Goal: Task Accomplishment & Management: Complete application form

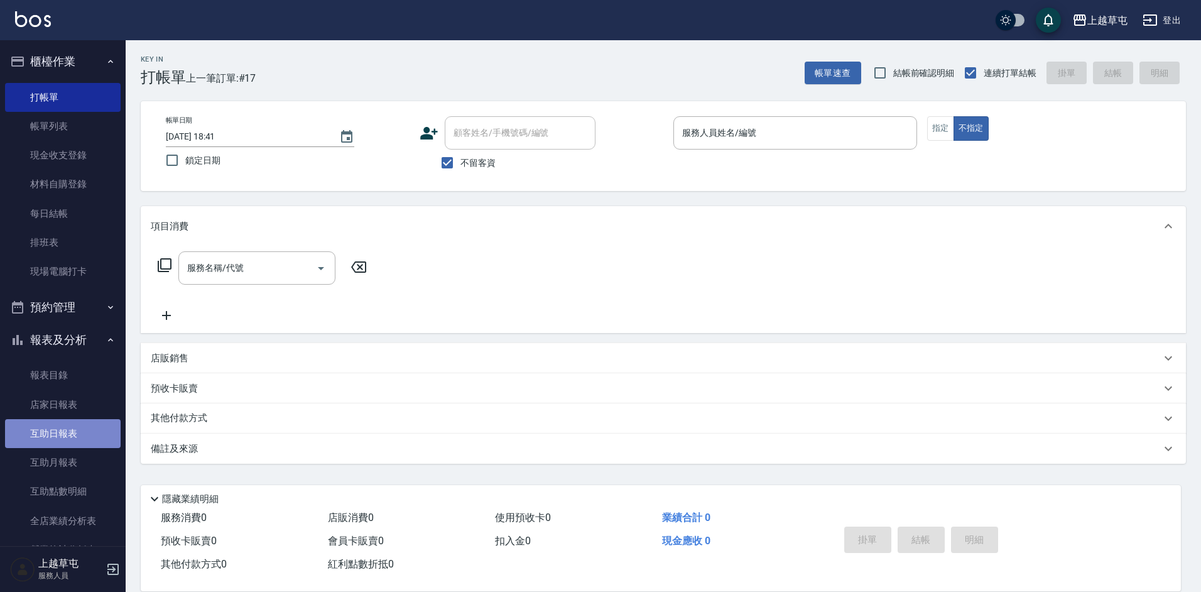
click at [63, 440] on link "互助日報表" at bounding box center [63, 433] width 116 height 29
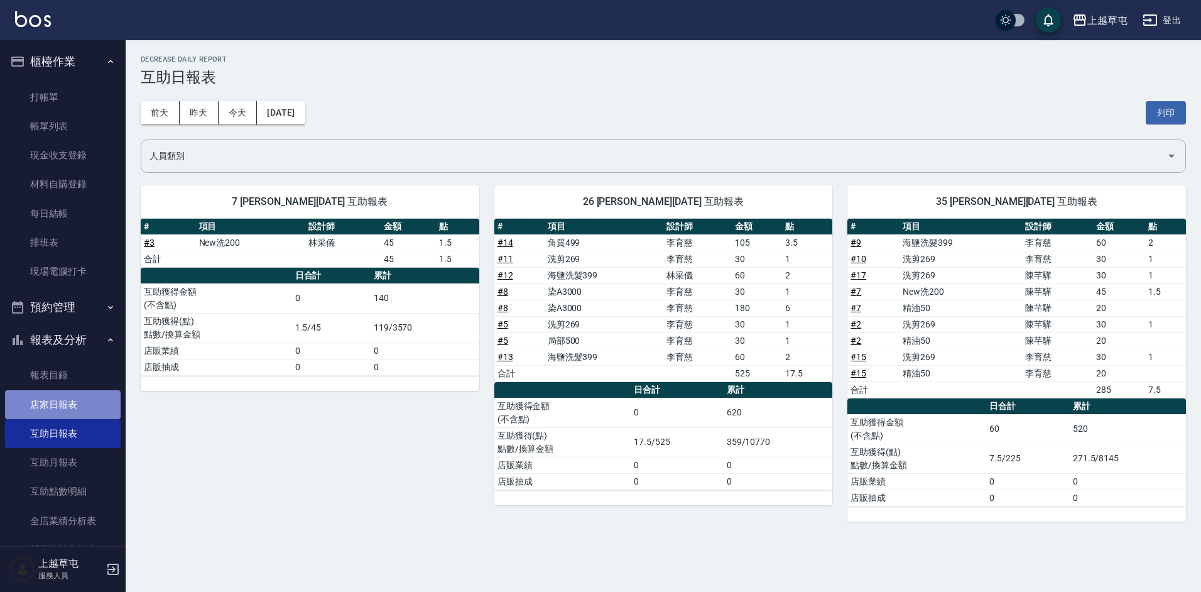
click at [65, 396] on link "店家日報表" at bounding box center [63, 404] width 116 height 29
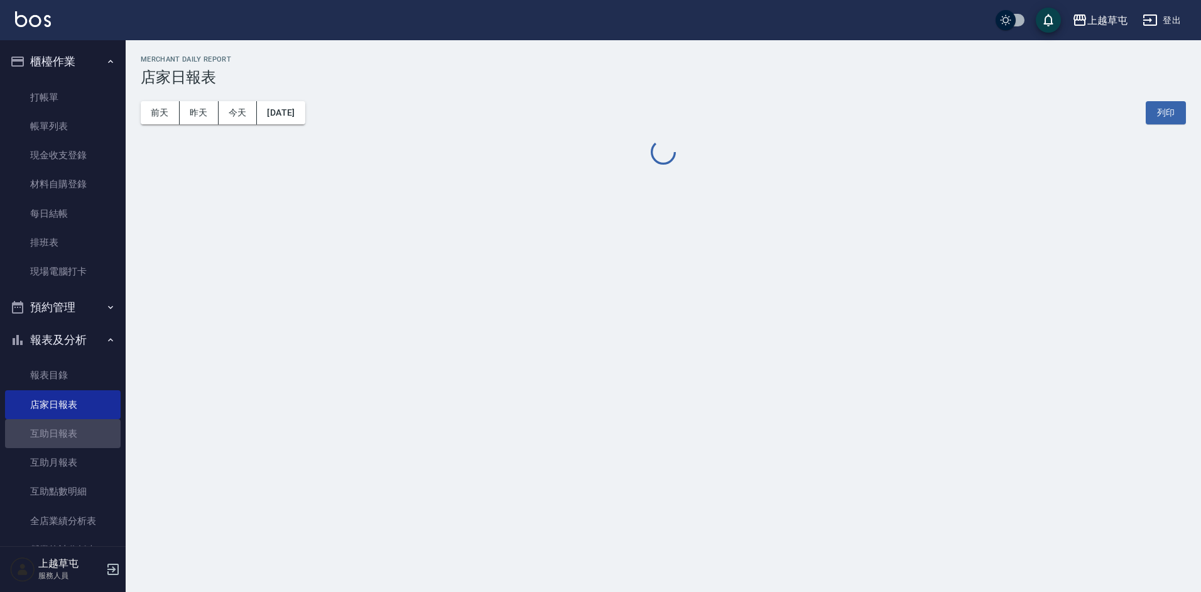
drag, startPoint x: 70, startPoint y: 431, endPoint x: 107, endPoint y: 297, distance: 138.8
click at [68, 431] on link "互助日報表" at bounding box center [63, 433] width 116 height 29
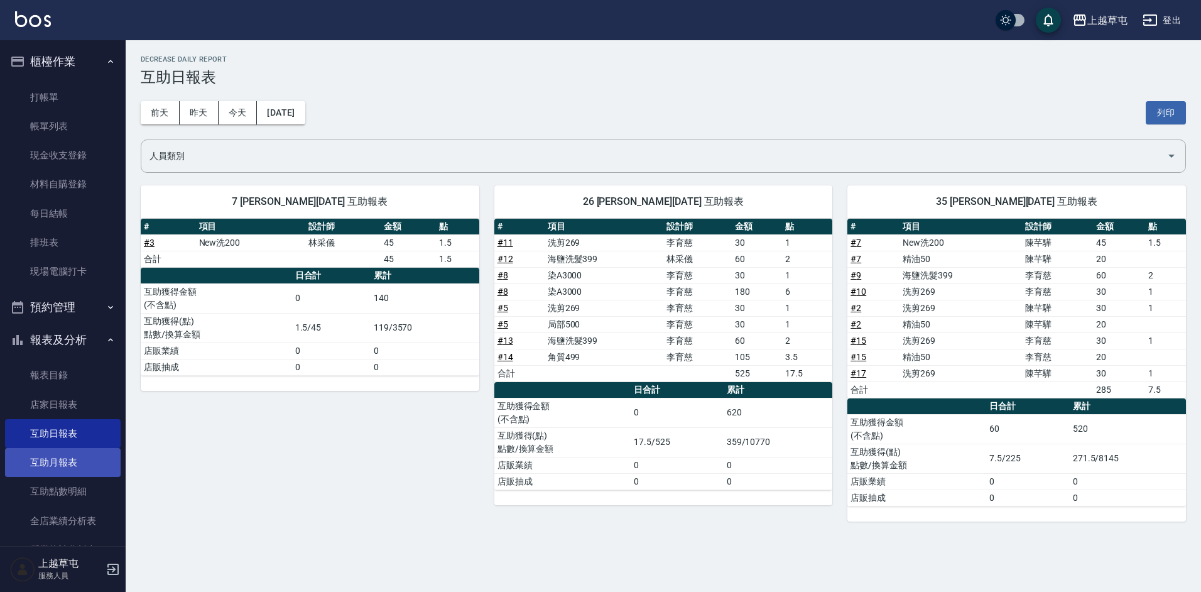
click at [58, 463] on link "互助月報表" at bounding box center [63, 462] width 116 height 29
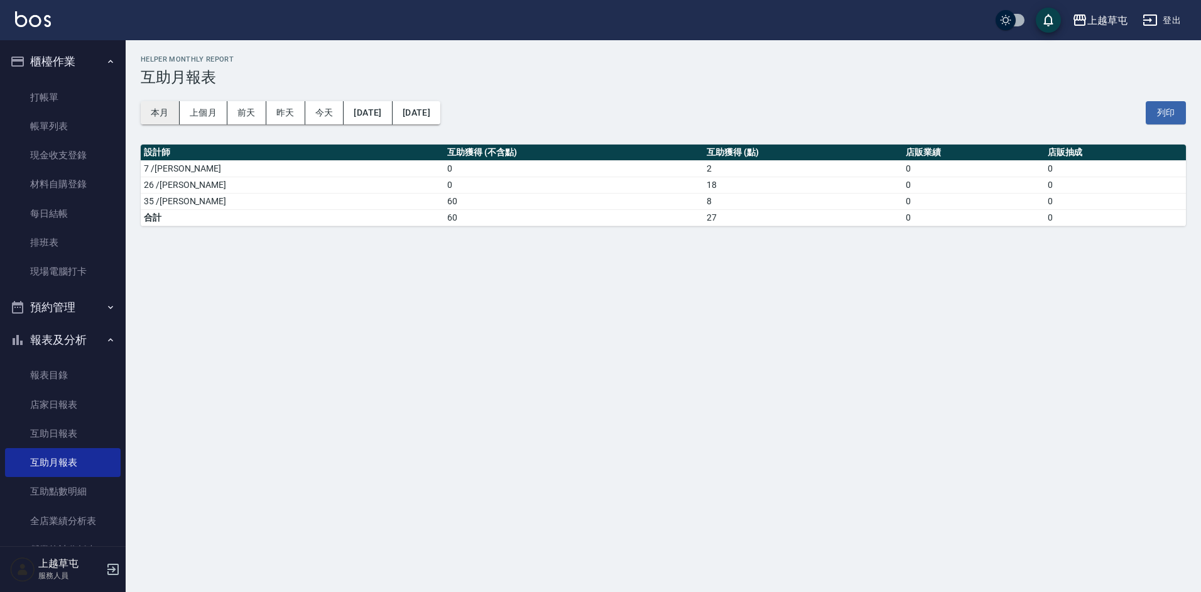
click at [173, 114] on button "本月" at bounding box center [160, 112] width 39 height 23
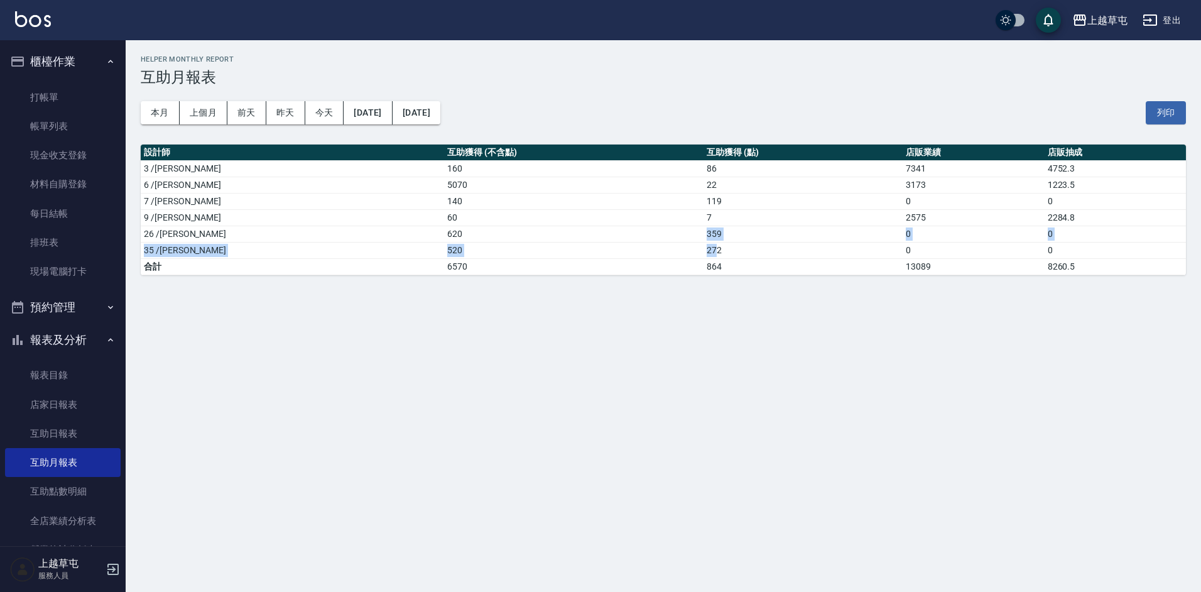
drag, startPoint x: 626, startPoint y: 237, endPoint x: 644, endPoint y: 253, distance: 24.9
click at [644, 253] on tbody "3 /[PERSON_NAME]160 86 7341 4752.3 6 /[PERSON_NAME]5070 22 3173 1223.5 7 /[PERS…" at bounding box center [663, 217] width 1045 height 114
drag, startPoint x: 644, startPoint y: 253, endPoint x: 654, endPoint y: 251, distance: 9.6
click at [703, 251] on td "272" at bounding box center [802, 250] width 199 height 16
click at [65, 436] on link "互助日報表" at bounding box center [63, 433] width 116 height 29
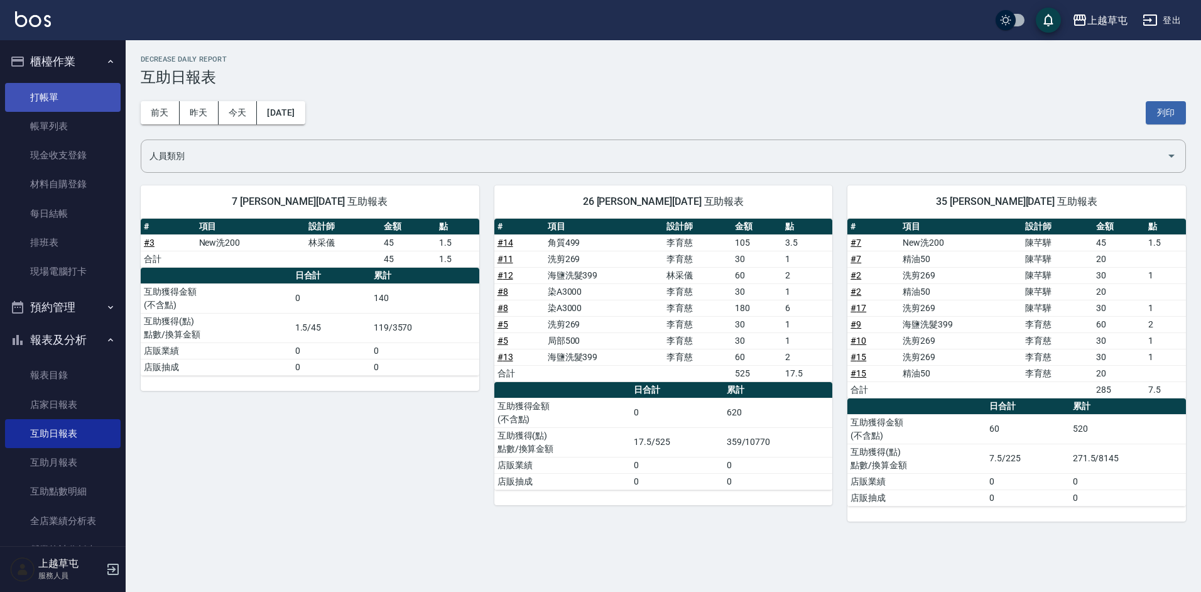
click at [60, 101] on link "打帳單" at bounding box center [63, 97] width 116 height 29
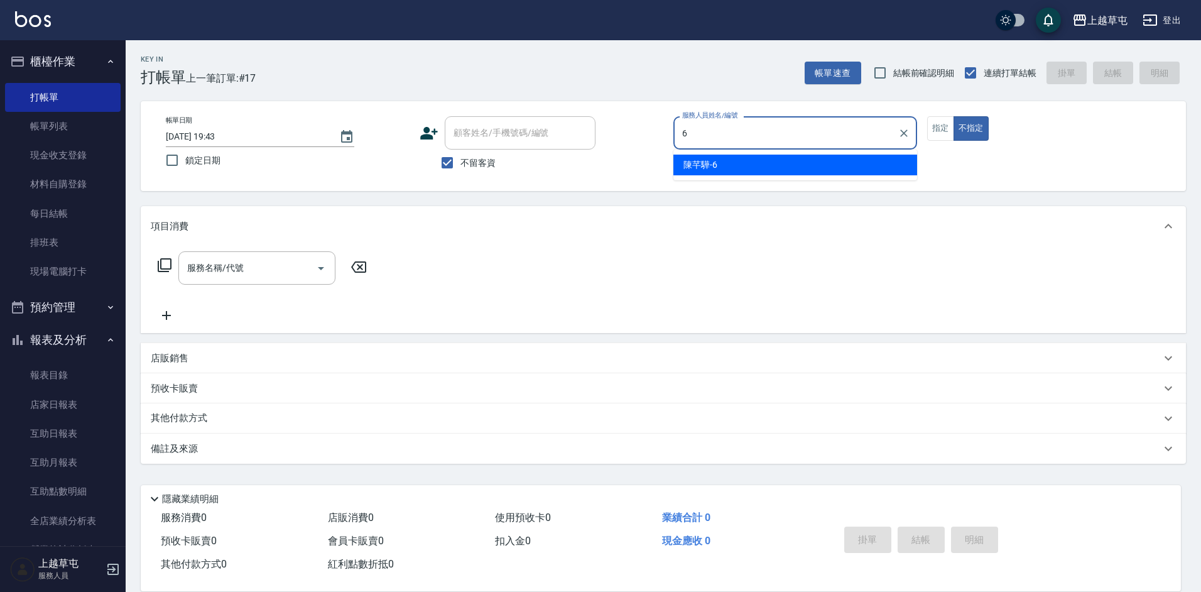
type input "[PERSON_NAME]-6"
type button "false"
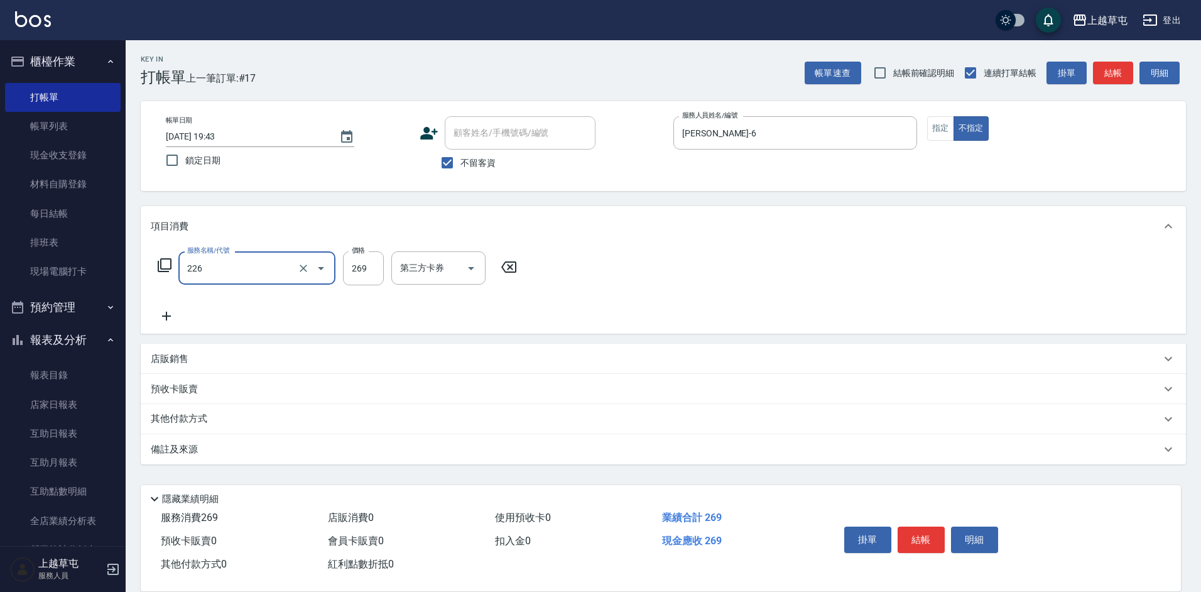
type input "洗剪269(226)"
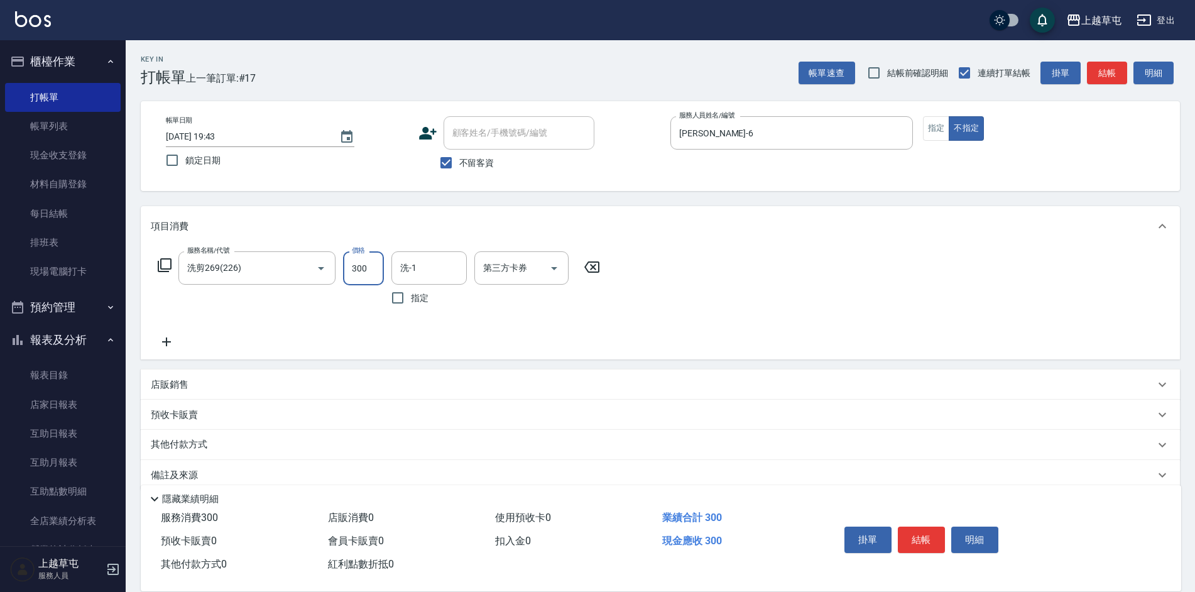
type input "300"
type input "[PERSON_NAME]-35"
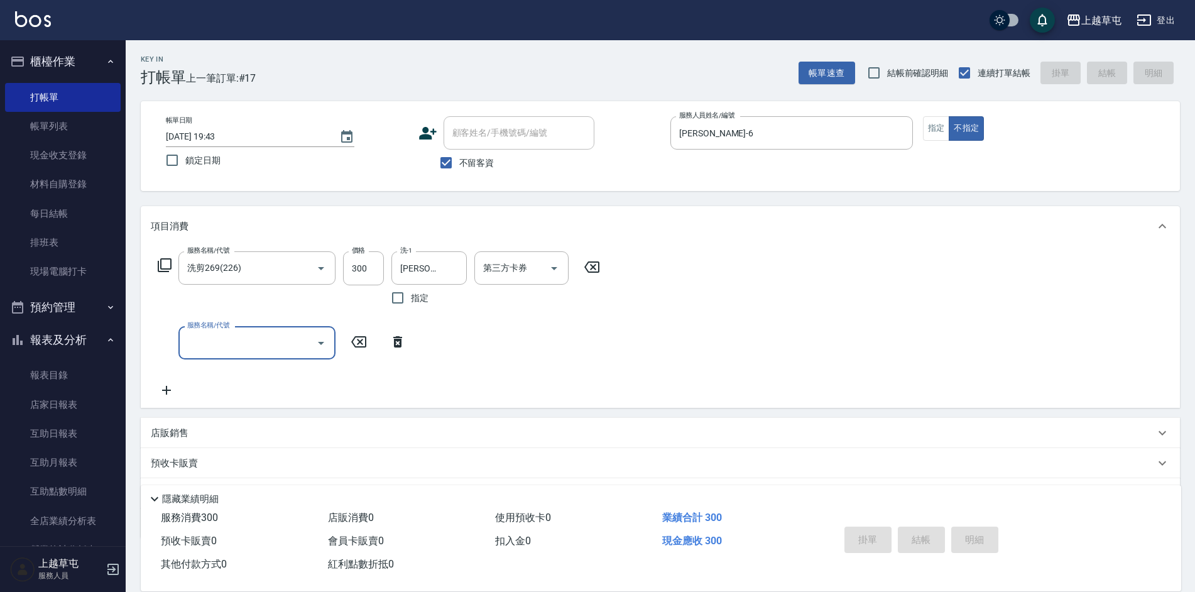
type input "[DATE] 19:44"
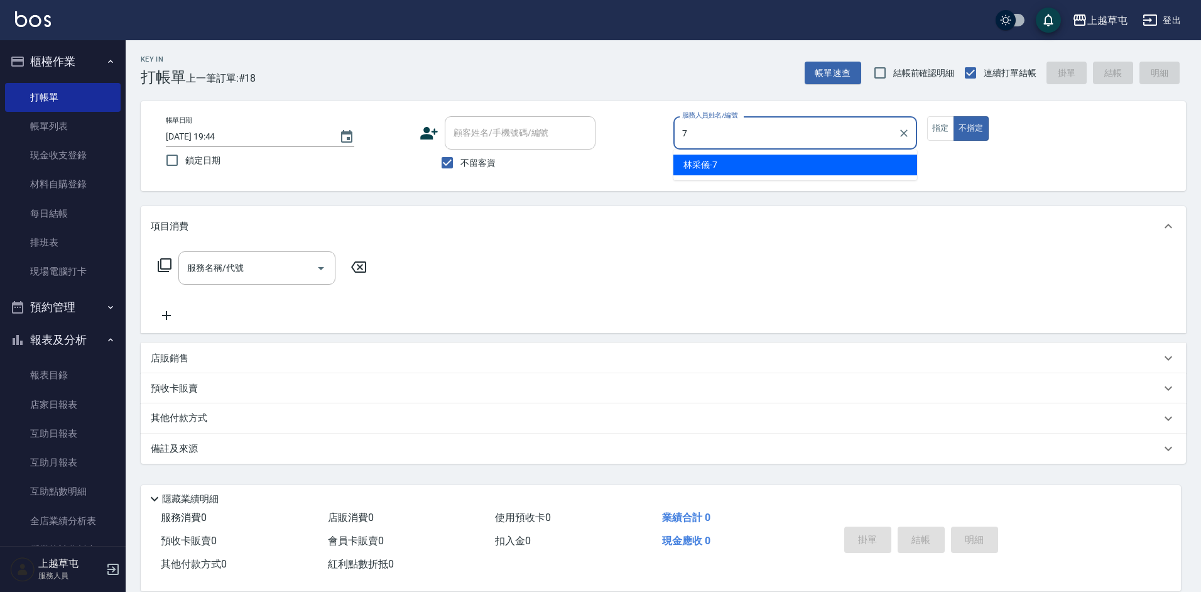
type input "[PERSON_NAME]-7"
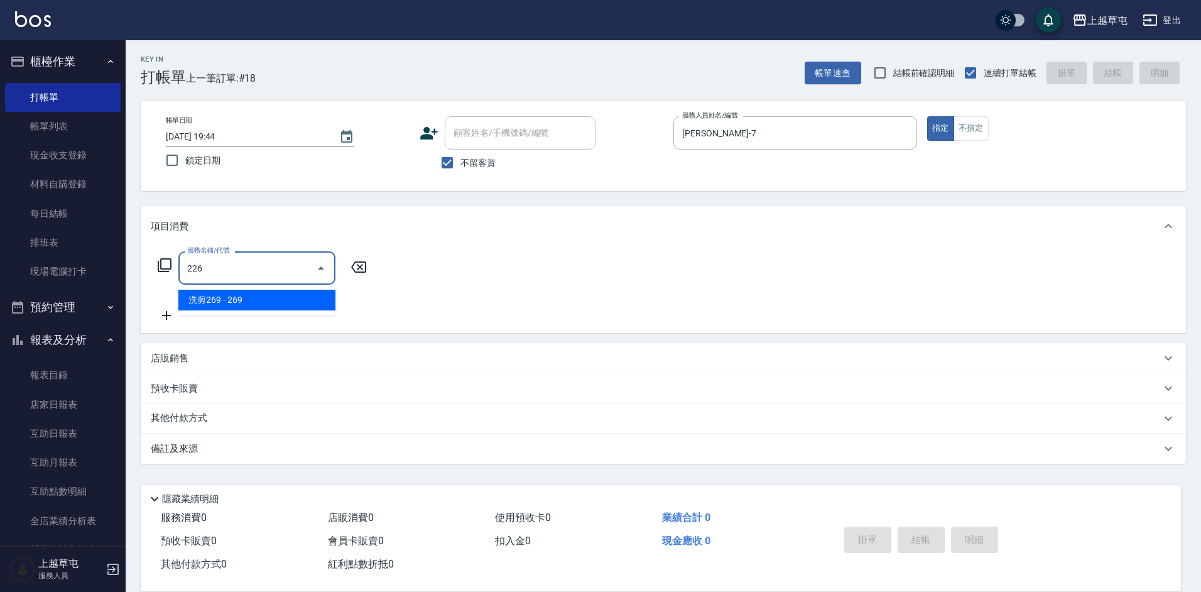
type input "洗剪269(226)"
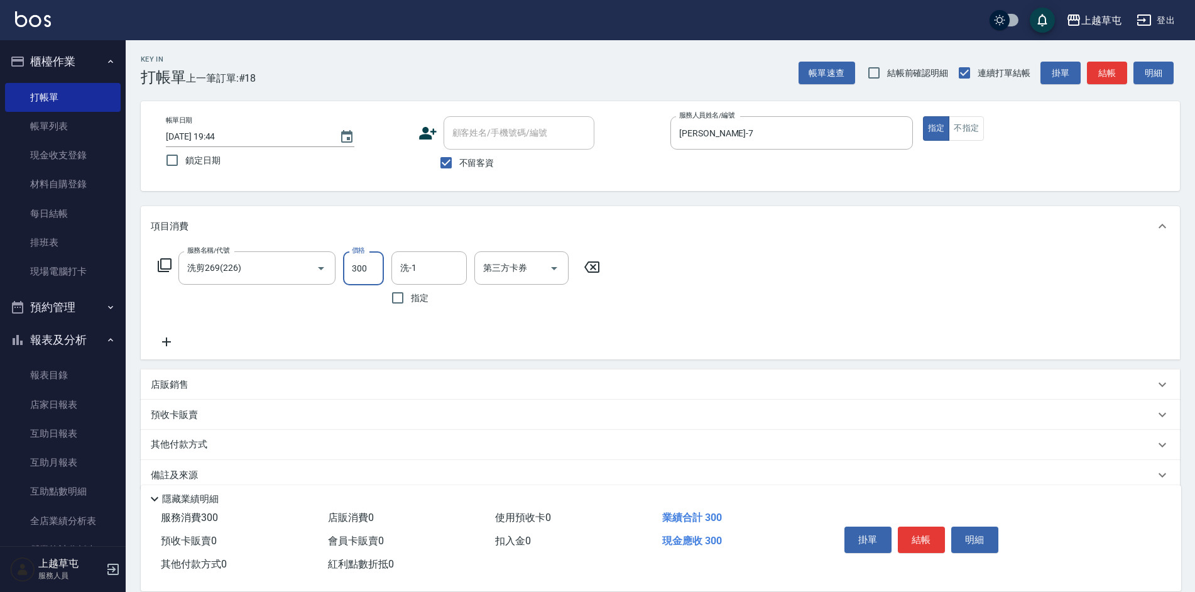
type input "300"
type input "39"
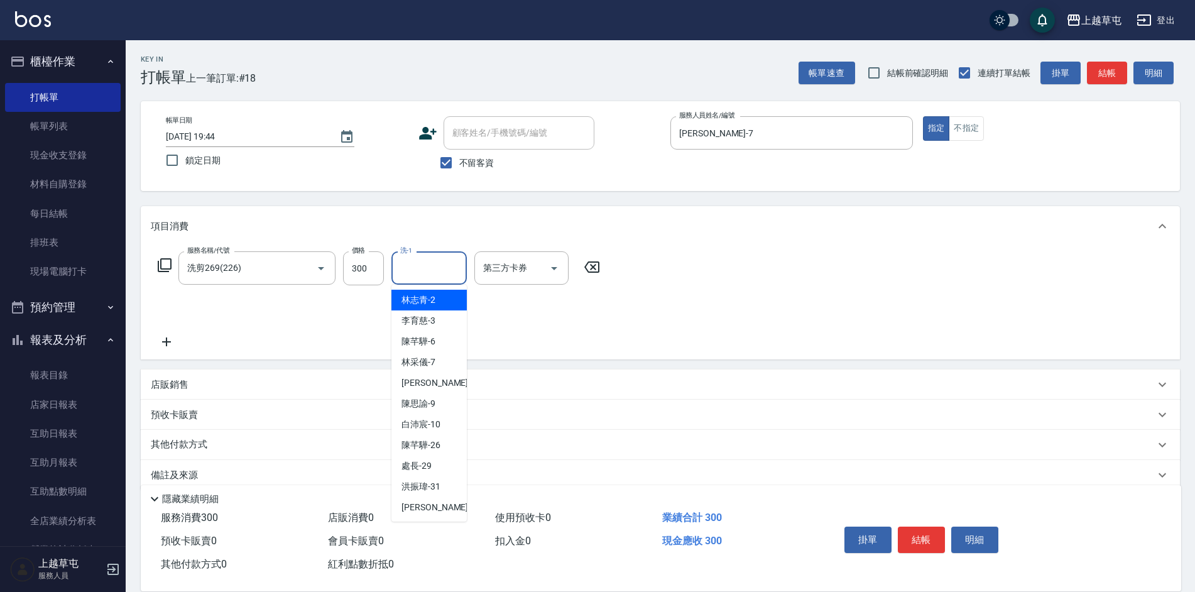
click at [437, 261] on input "洗-1" at bounding box center [429, 268] width 64 height 22
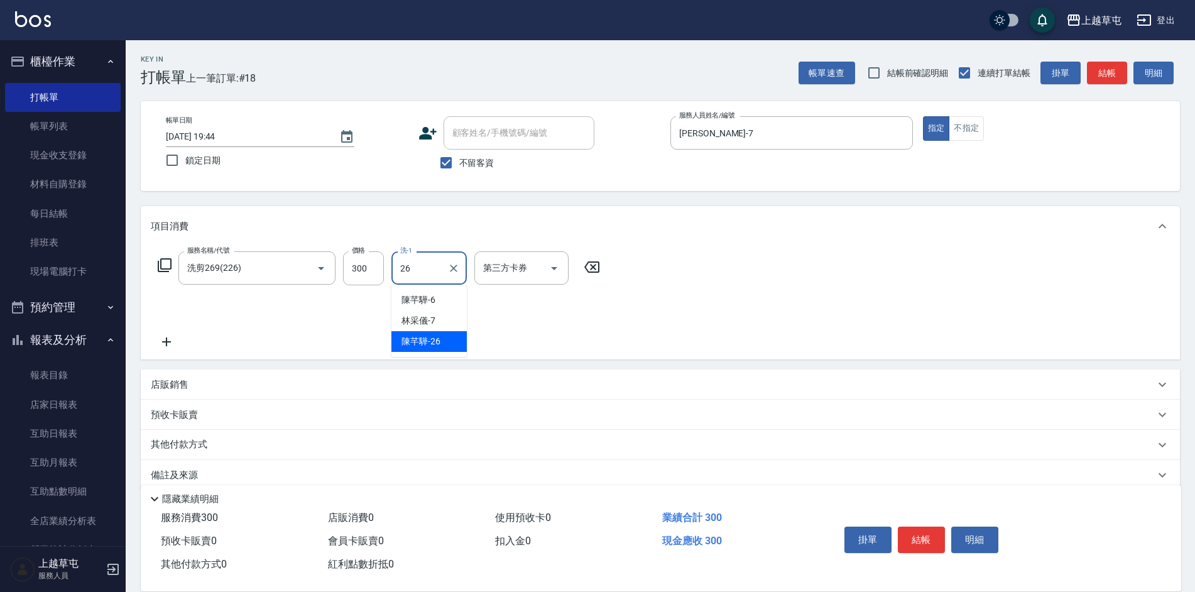
type input "[PERSON_NAME]-26"
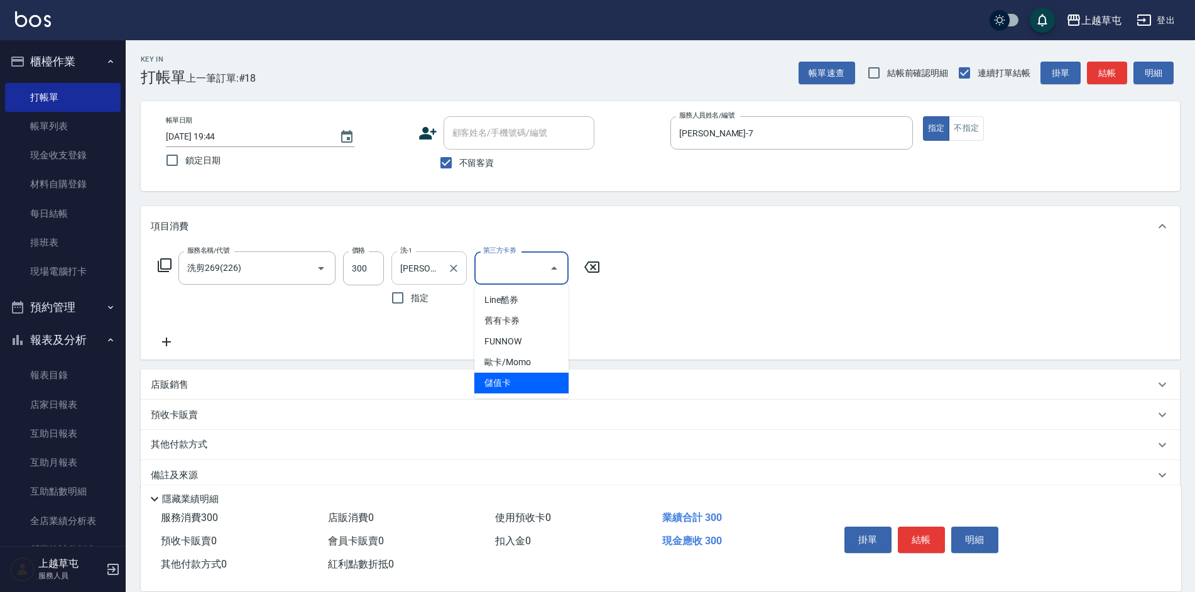
type input "儲值卡"
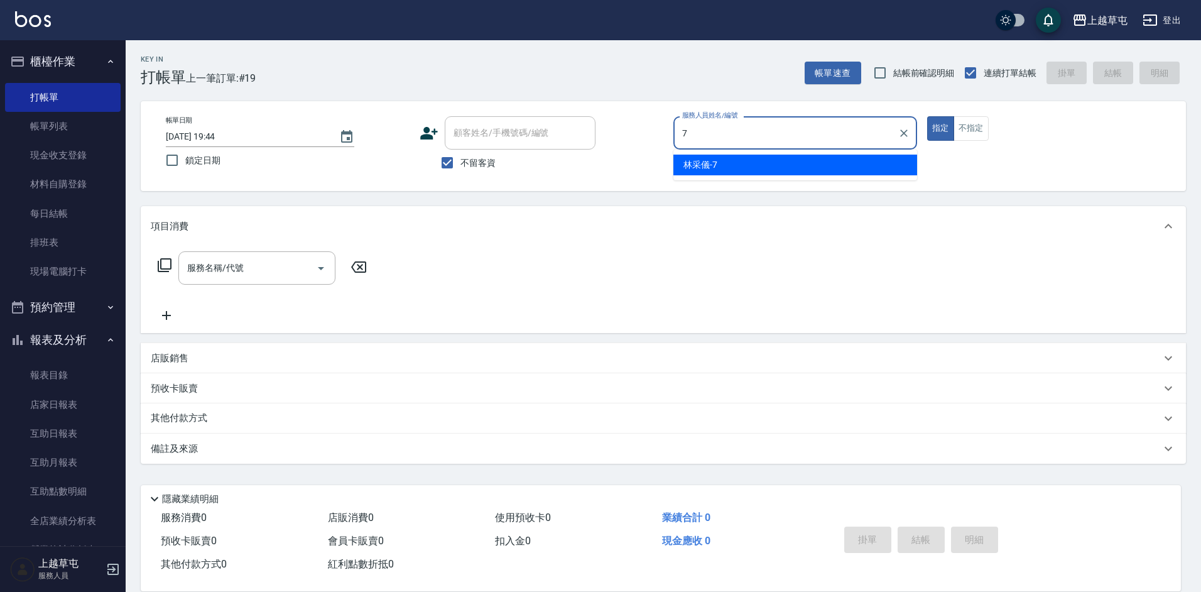
type input "[PERSON_NAME]-7"
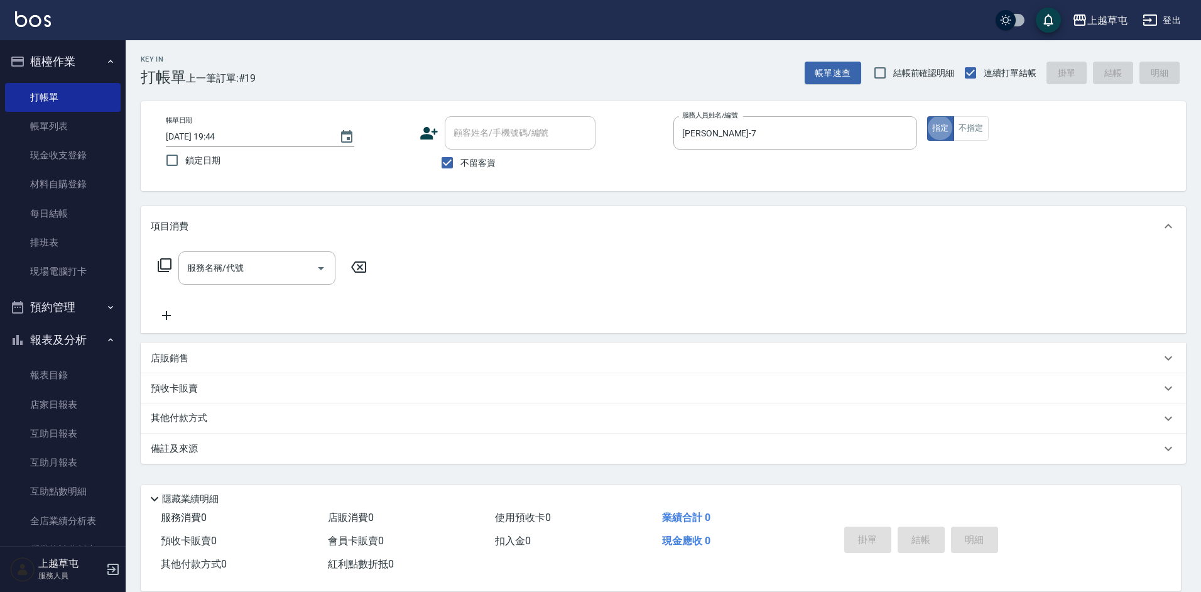
type button "true"
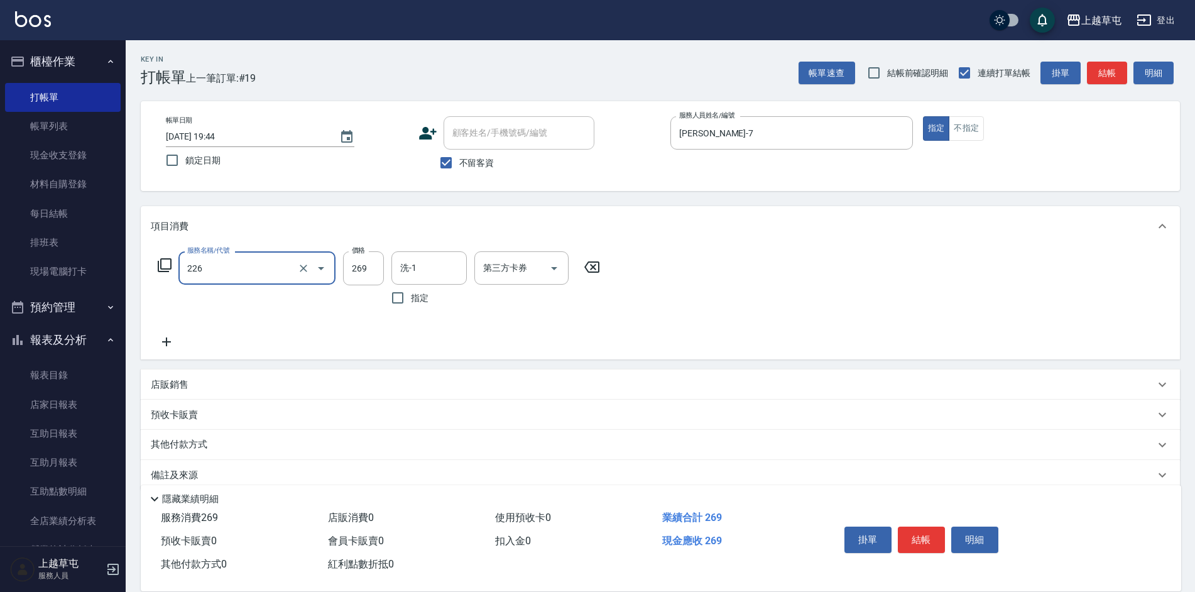
type input "洗剪269(226)"
type input "300"
type input "[PERSON_NAME]-7"
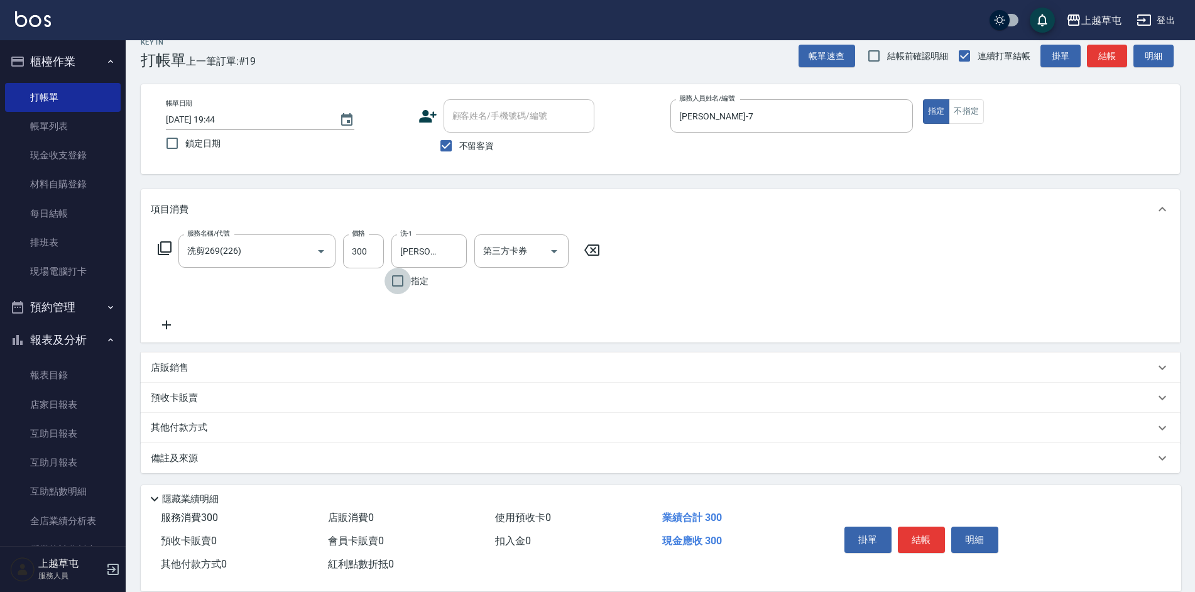
scroll to position [19, 0]
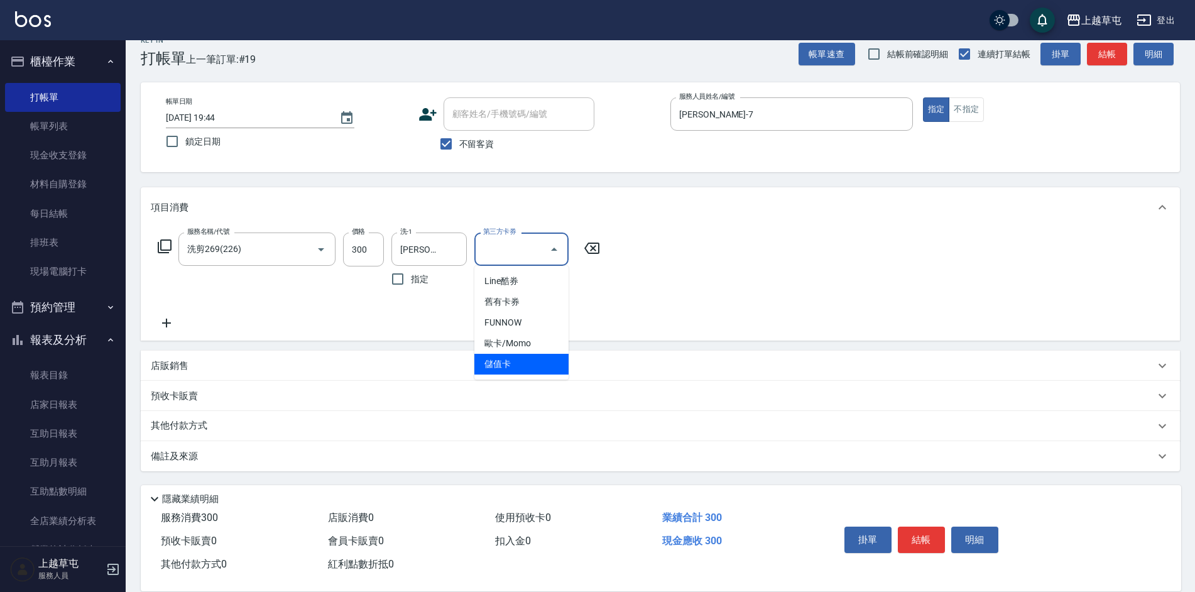
type input "儲值卡"
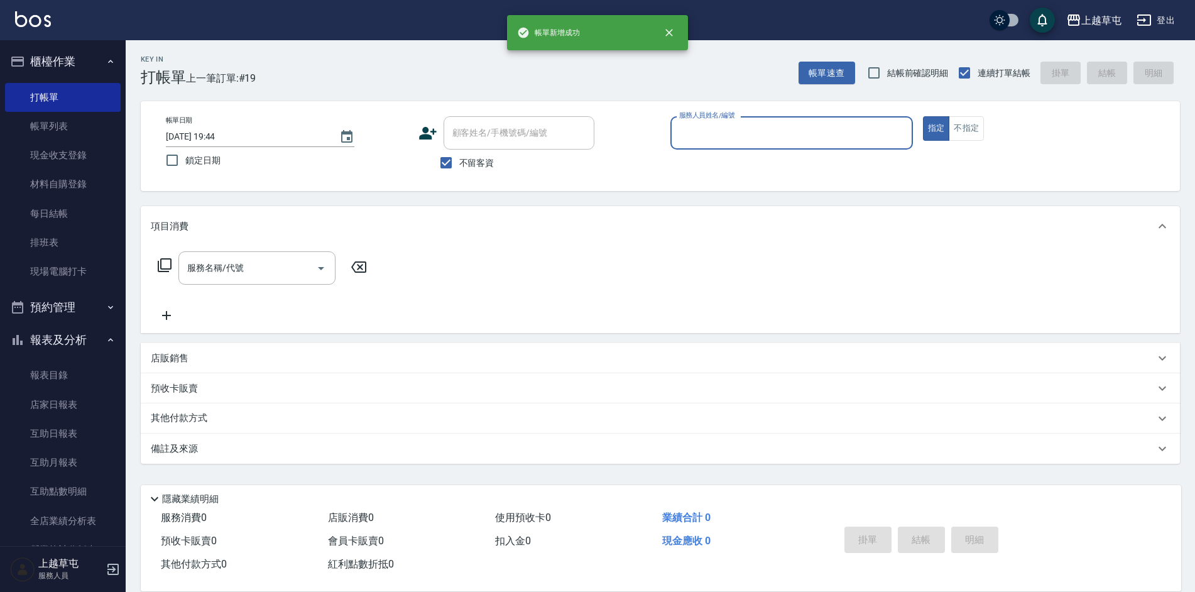
scroll to position [0, 0]
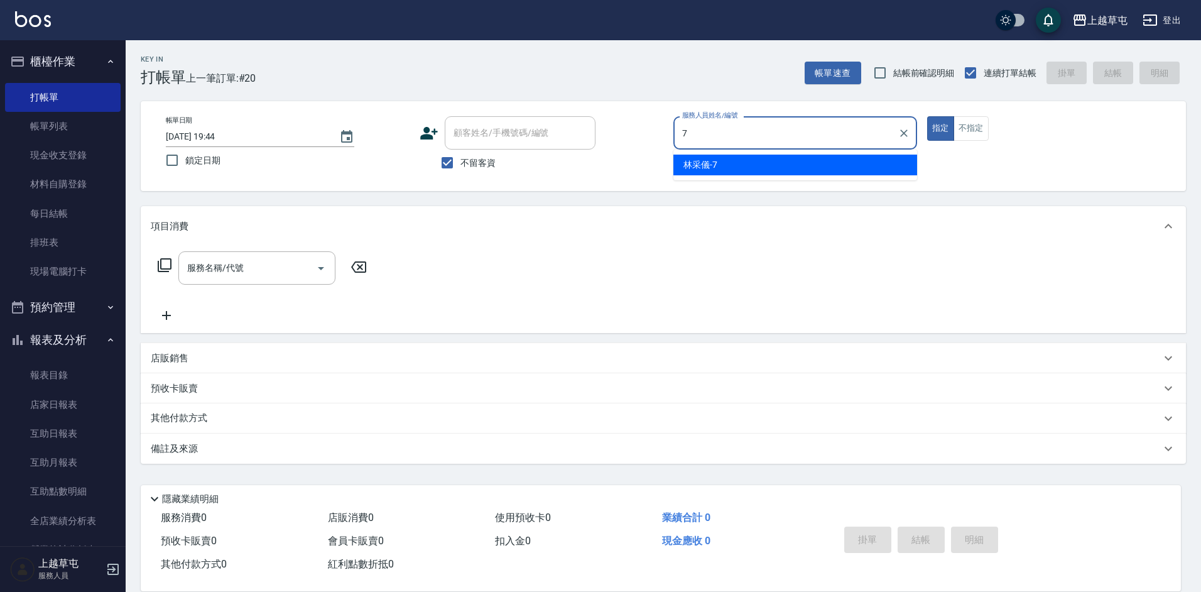
type input "[PERSON_NAME]-7"
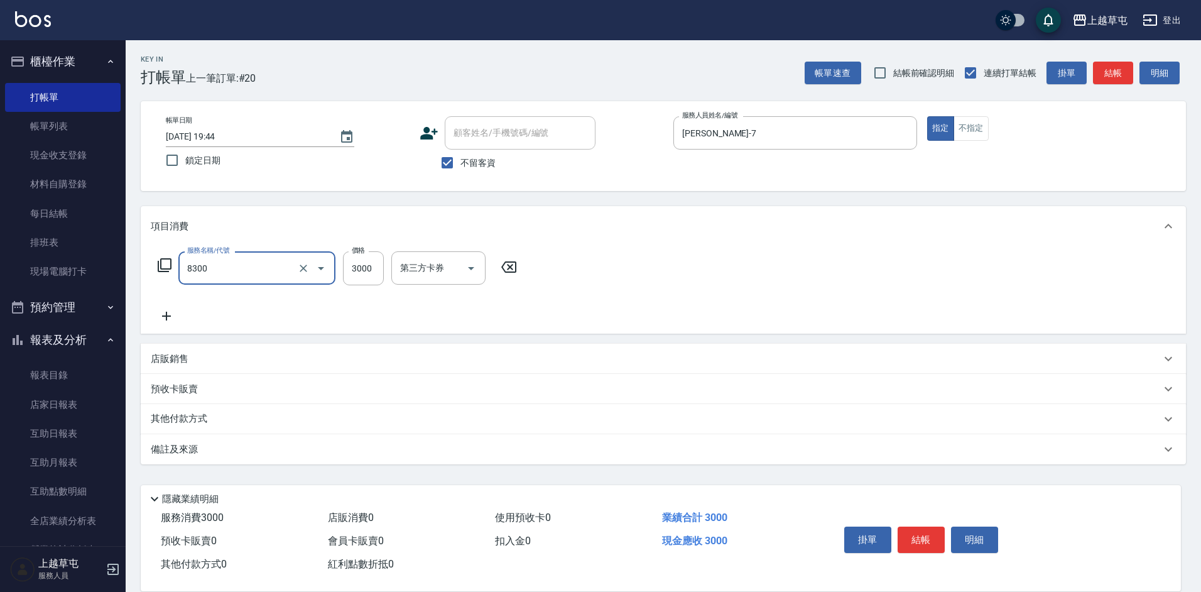
type input "儲3000(8300)"
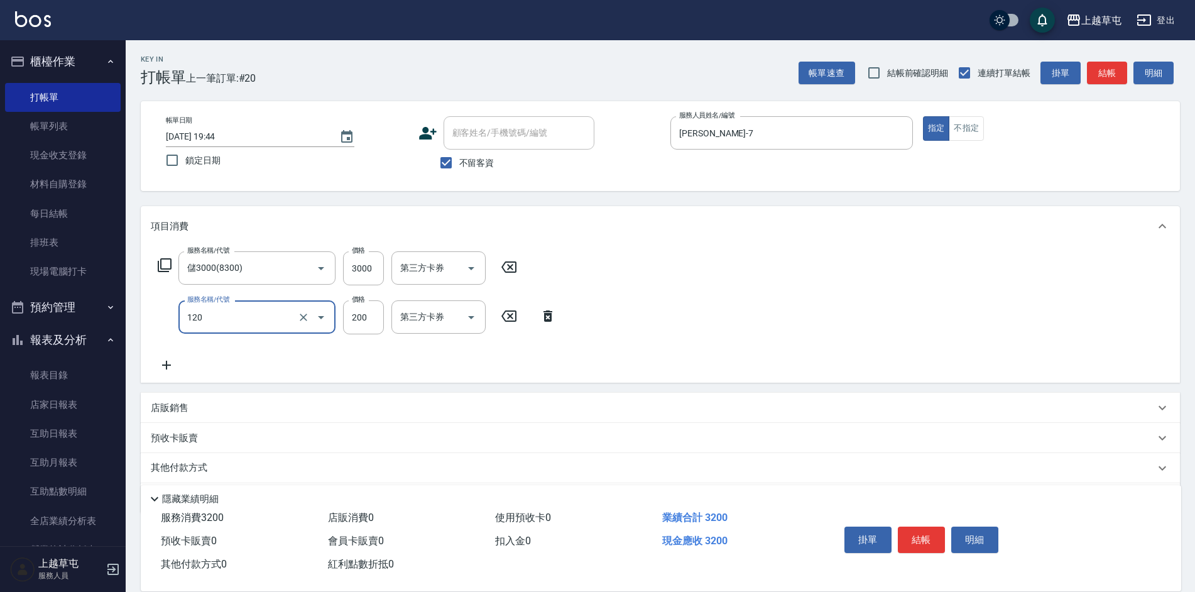
type input "New洗200(120)"
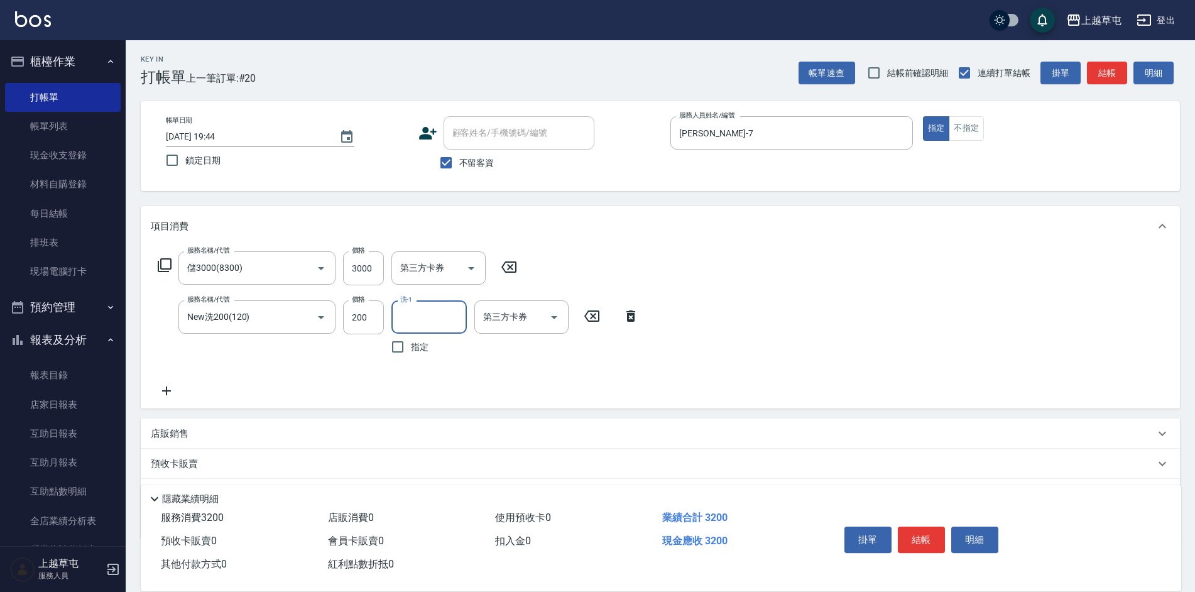
type input "3"
type input "[PERSON_NAME]-26"
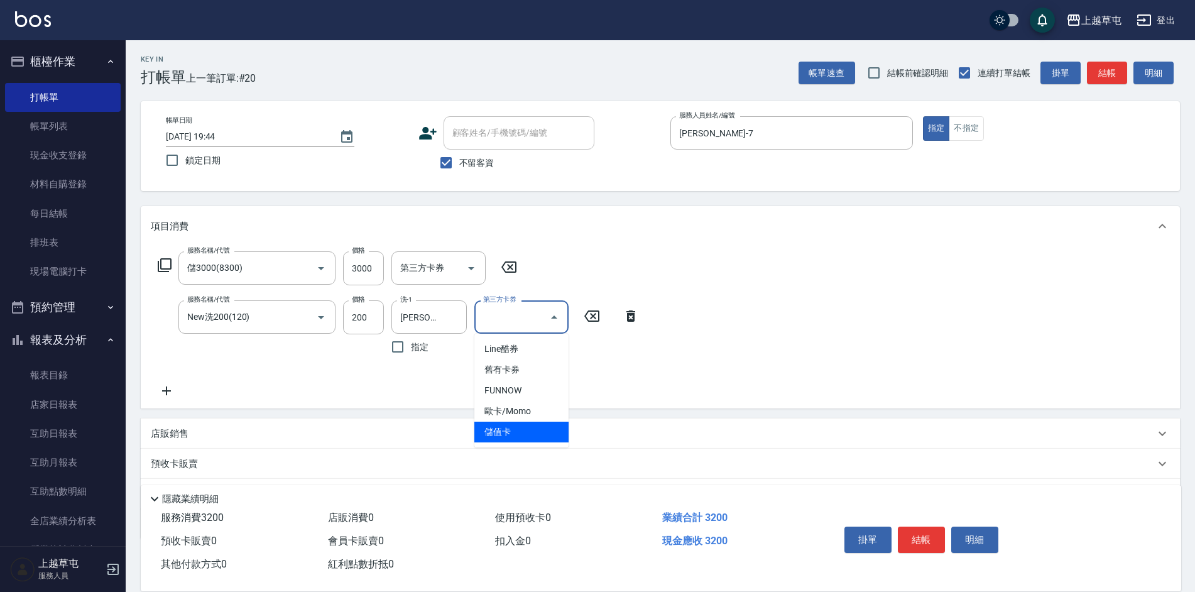
type input "儲值卡"
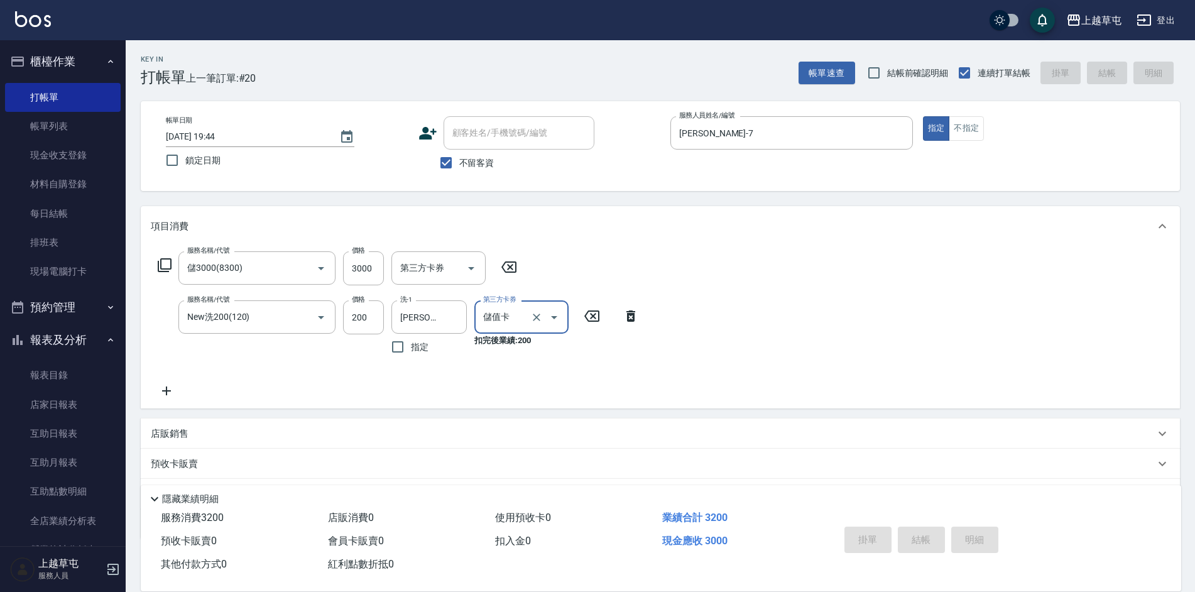
type input "[DATE] 19:45"
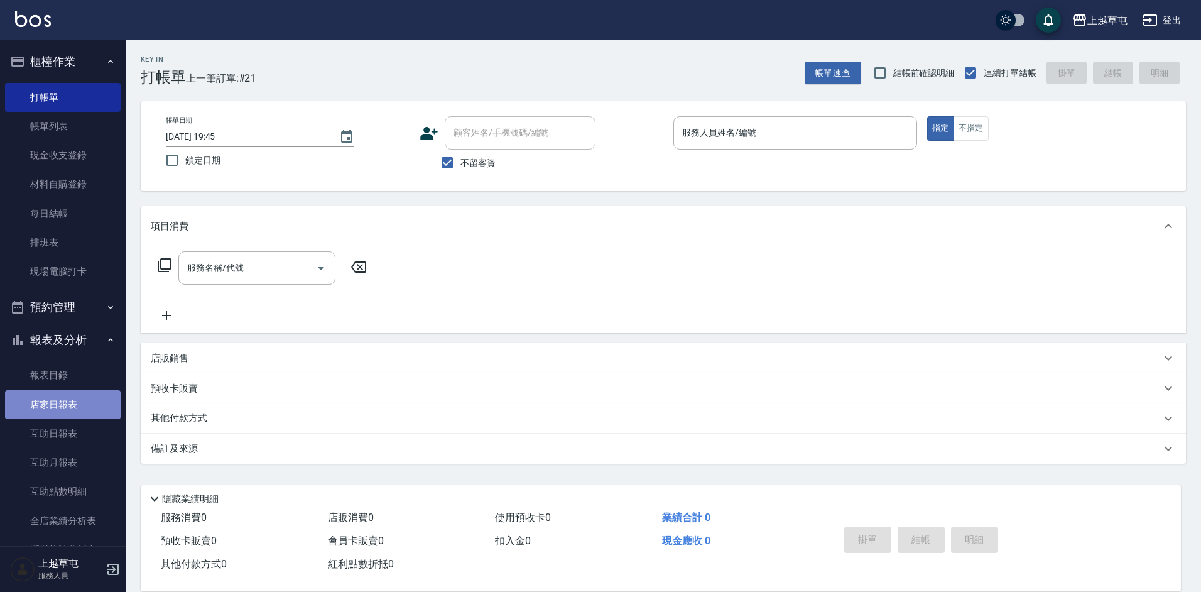
click at [66, 406] on link "店家日報表" at bounding box center [63, 404] width 116 height 29
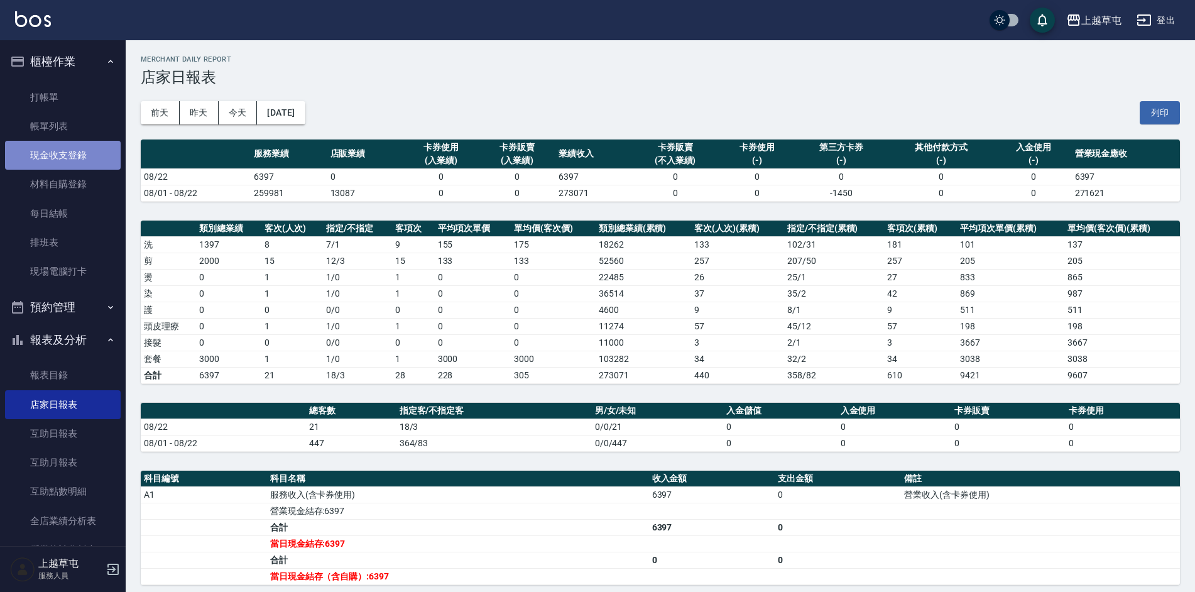
click at [71, 154] on link "現金收支登錄" at bounding box center [63, 155] width 116 height 29
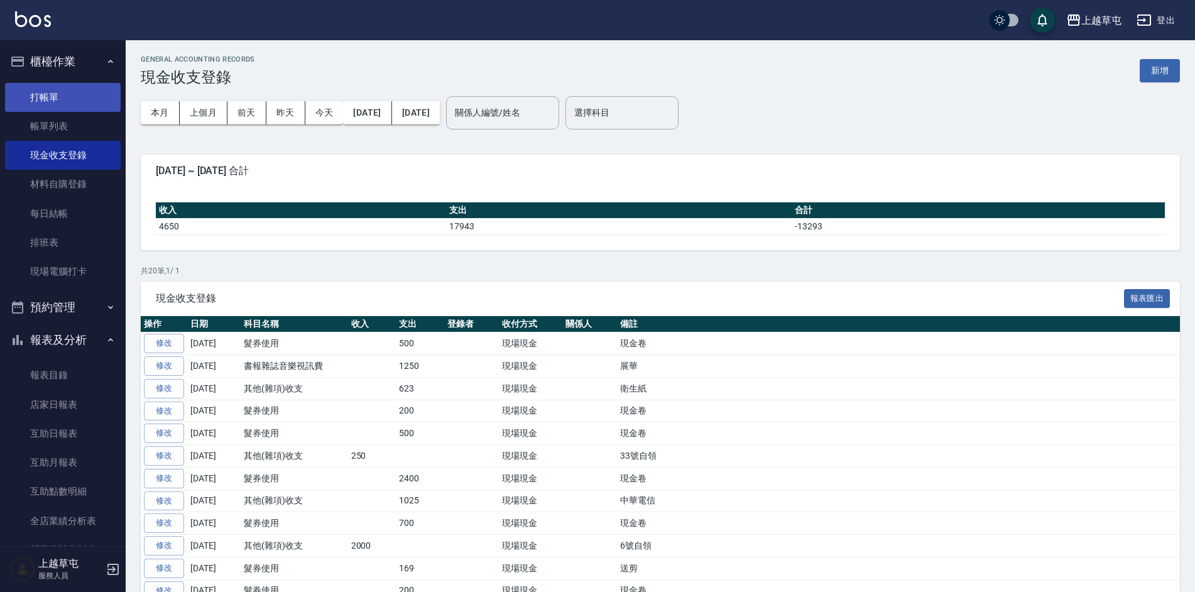
click at [55, 95] on link "打帳單" at bounding box center [63, 97] width 116 height 29
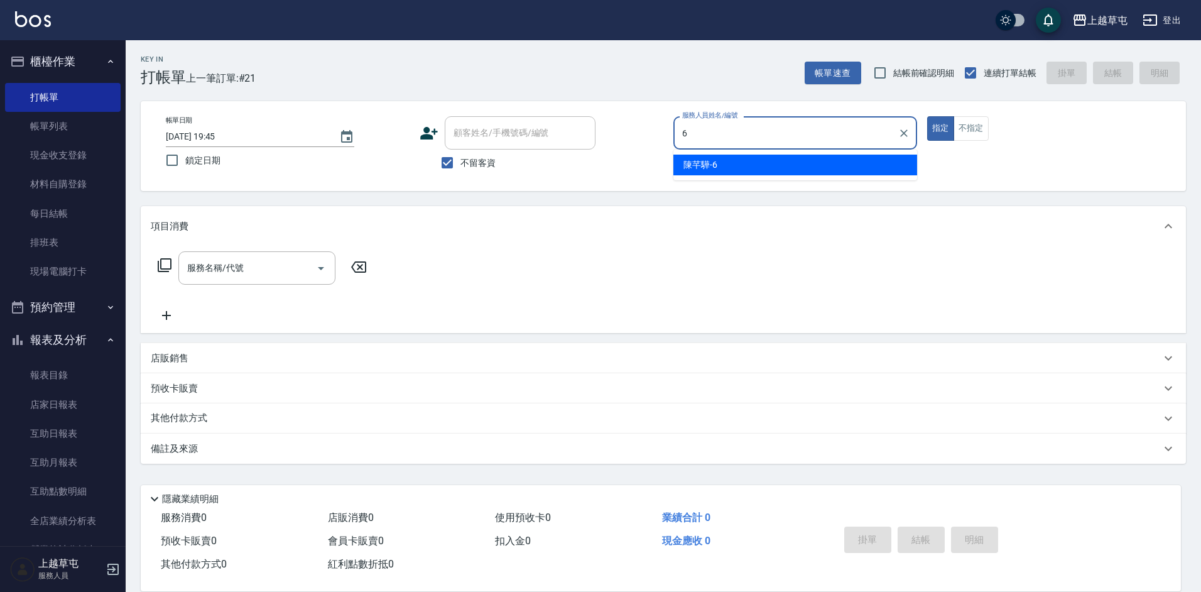
type input "[PERSON_NAME]-6"
type button "true"
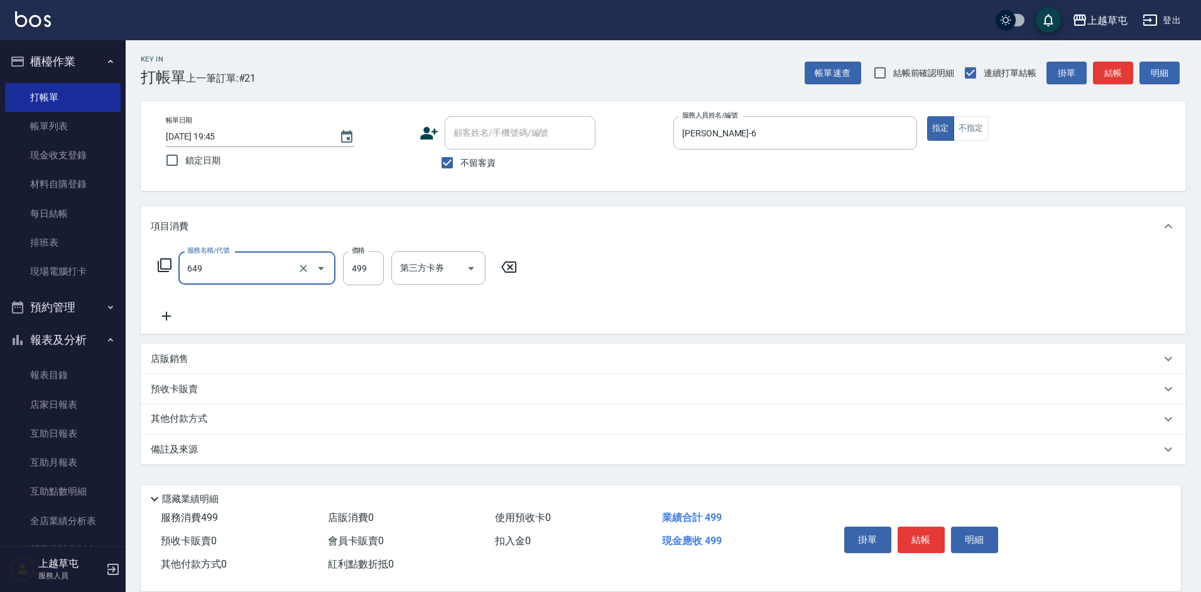
type input "角質499(649)"
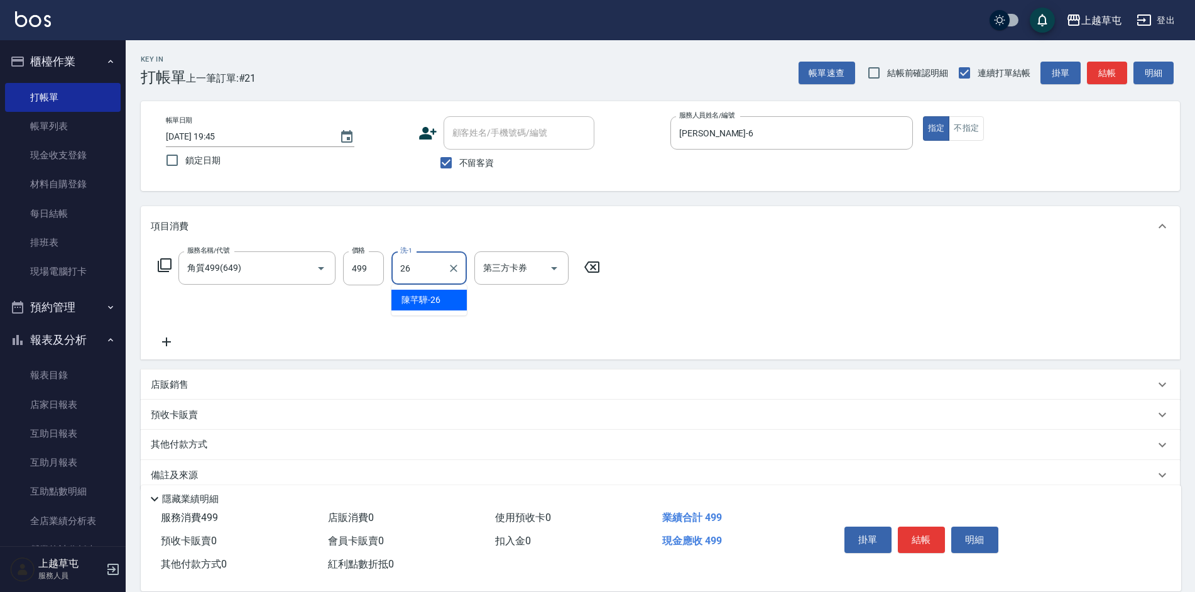
type input "[PERSON_NAME]-26"
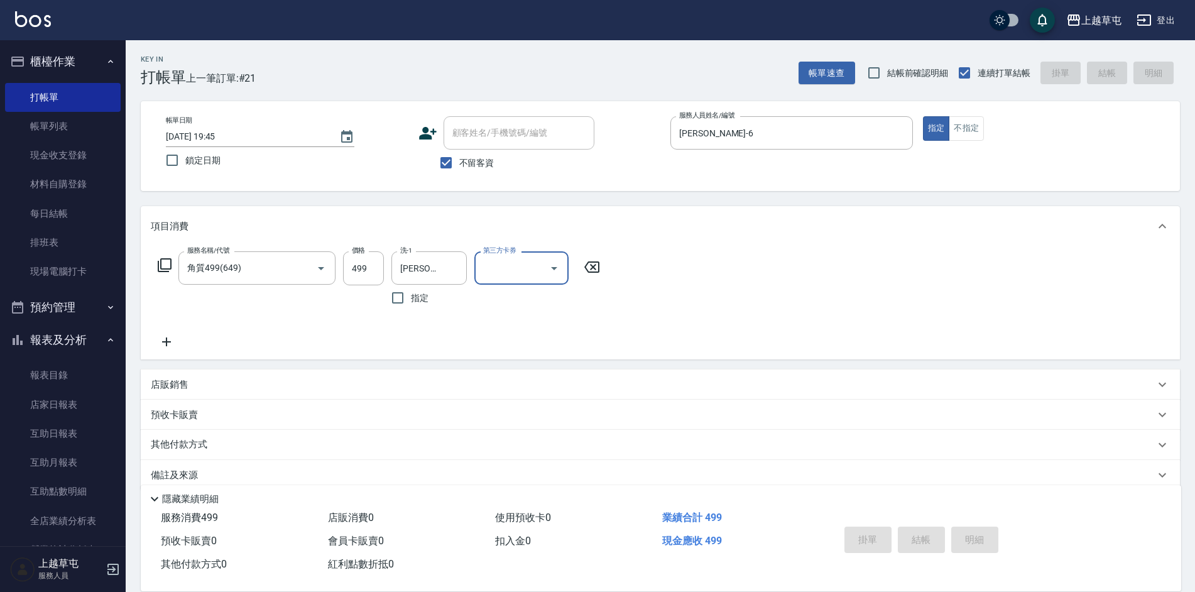
type input "[DATE] 19:46"
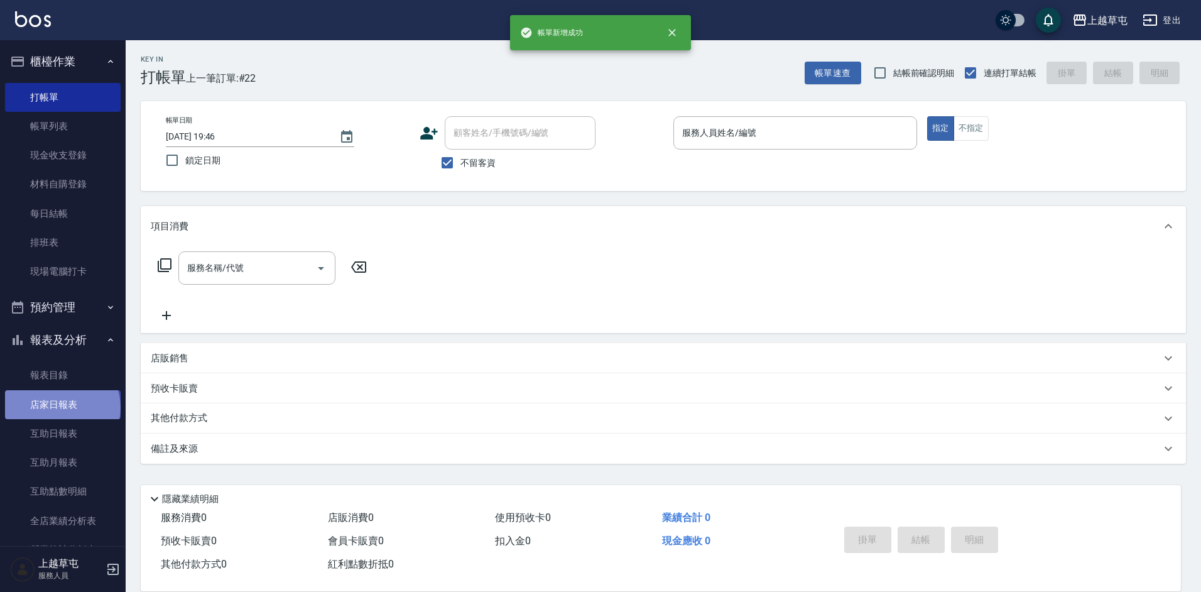
click at [61, 406] on link "店家日報表" at bounding box center [63, 404] width 116 height 29
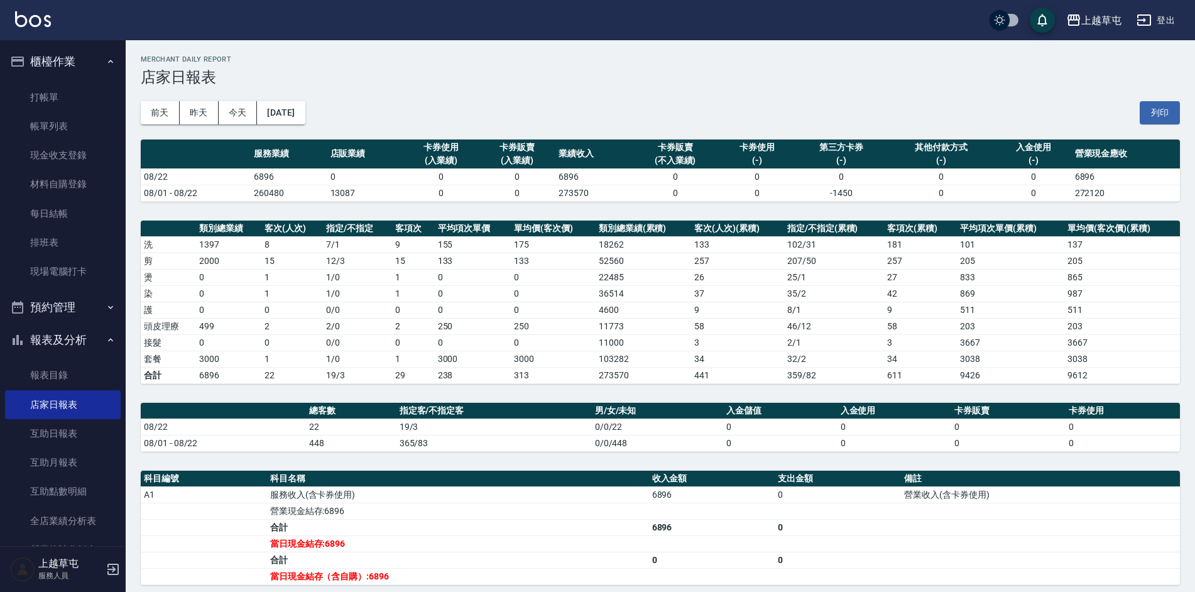
scroll to position [157, 0]
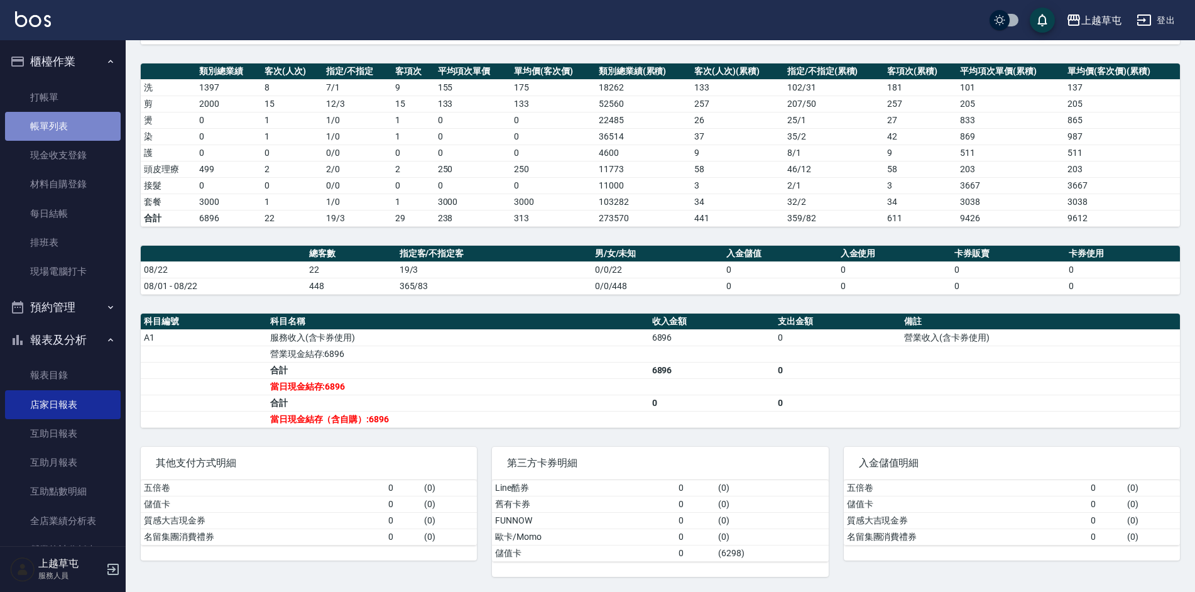
click at [68, 129] on link "帳單列表" at bounding box center [63, 126] width 116 height 29
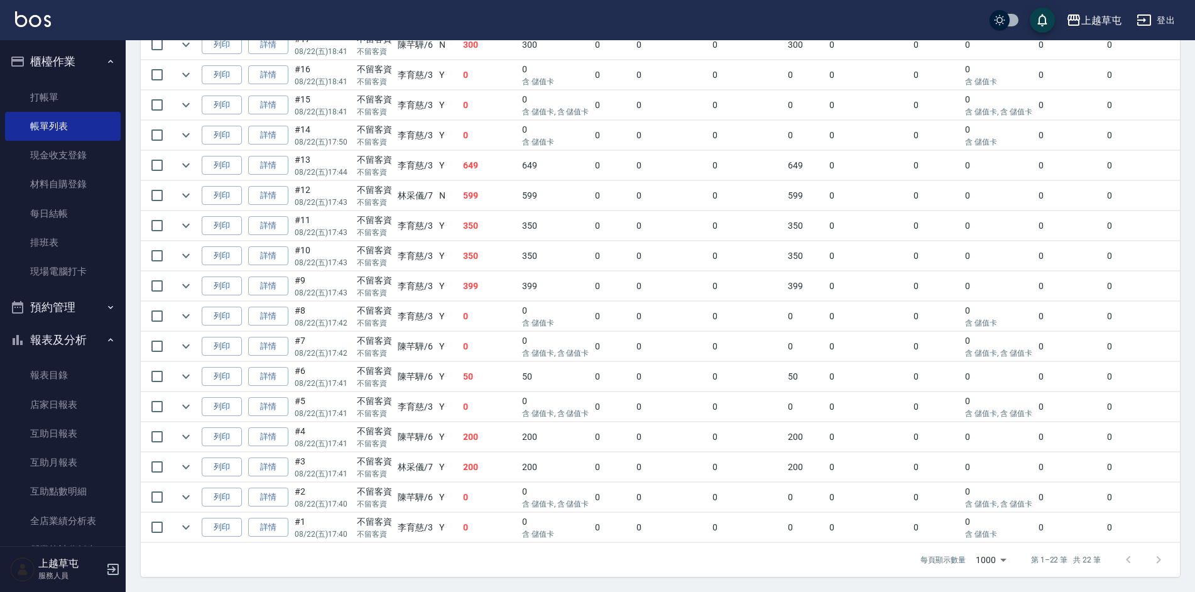
scroll to position [508, 0]
click at [77, 414] on link "店家日報表" at bounding box center [63, 404] width 116 height 29
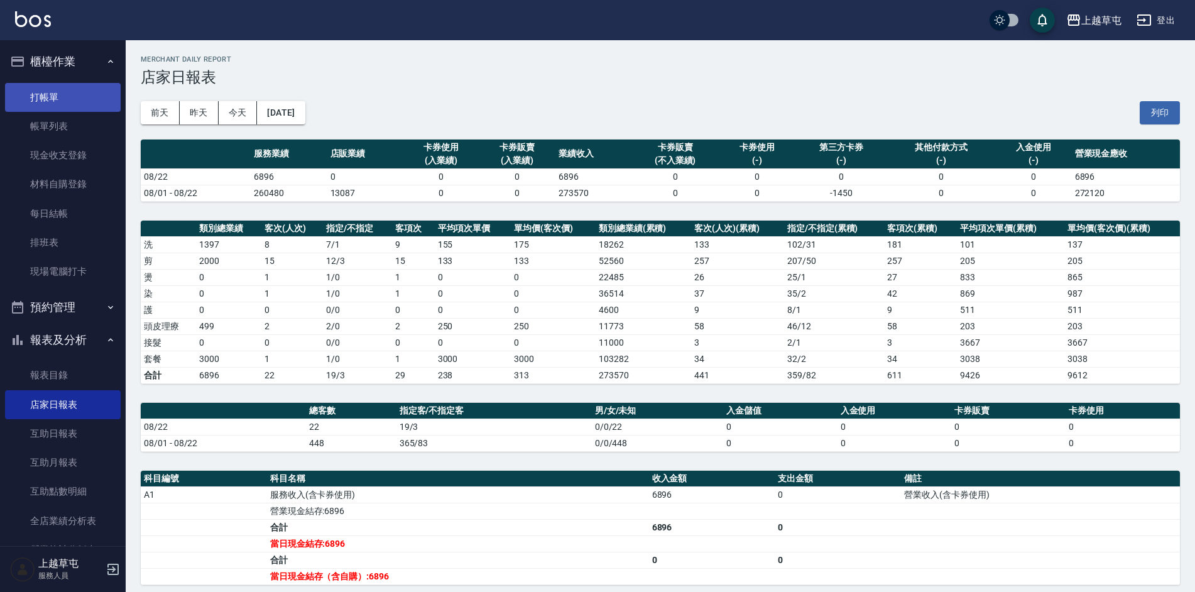
drag, startPoint x: 70, startPoint y: 131, endPoint x: 86, endPoint y: 106, distance: 30.0
click at [70, 131] on link "帳單列表" at bounding box center [63, 126] width 116 height 29
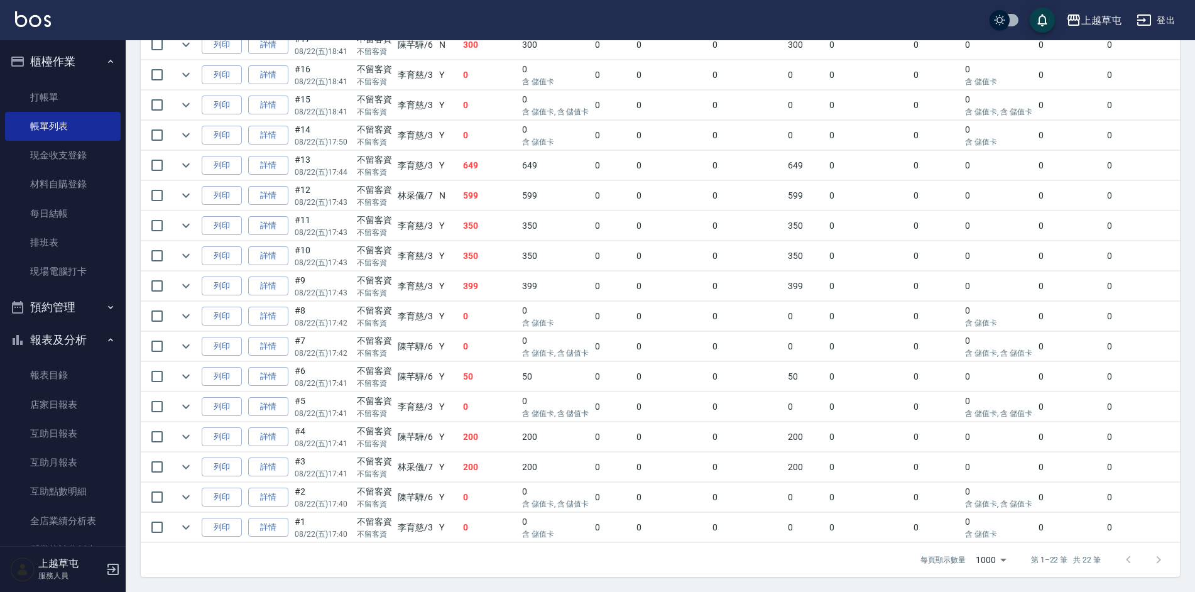
scroll to position [508, 0]
click at [69, 401] on link "店家日報表" at bounding box center [63, 404] width 116 height 29
